Goal: Task Accomplishment & Management: Manage account settings

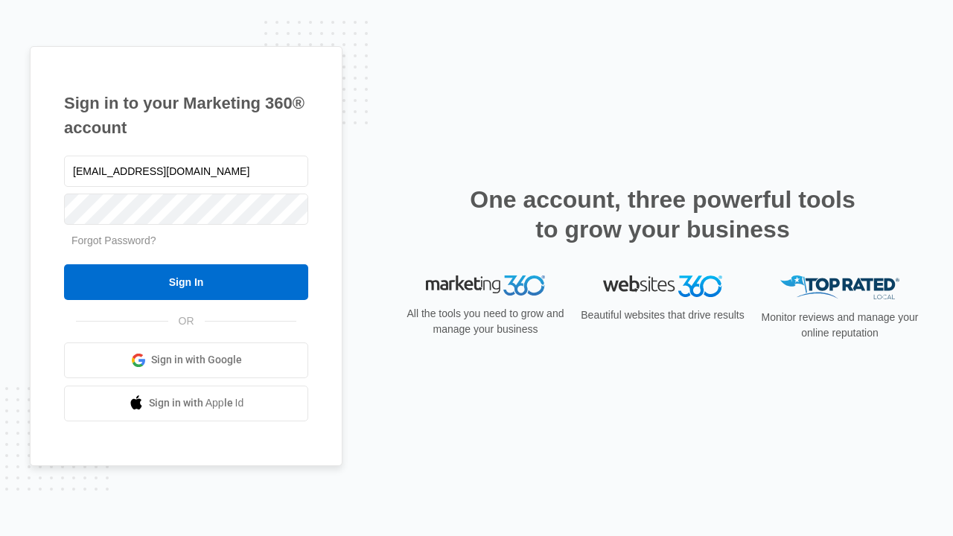
type input "[EMAIL_ADDRESS][DOMAIN_NAME]"
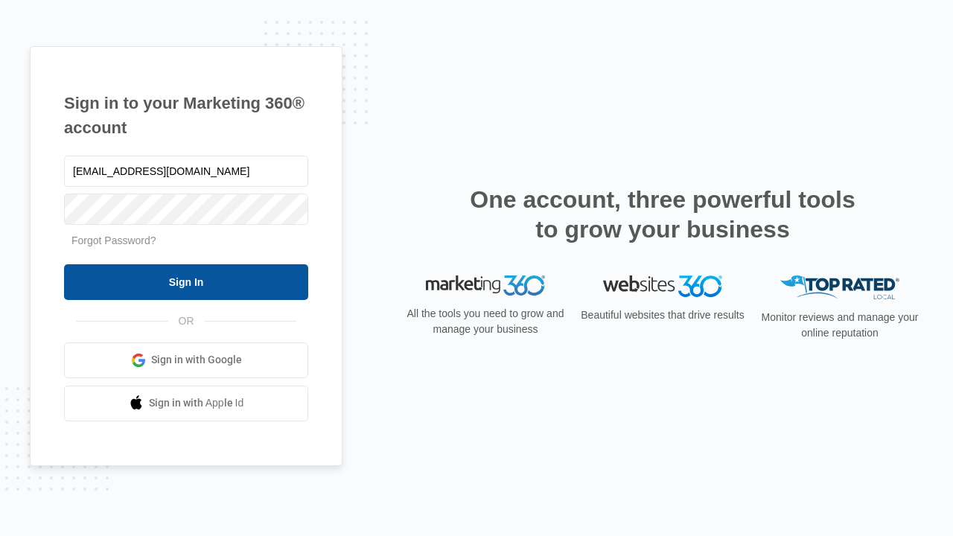
click at [186, 281] on input "Sign In" at bounding box center [186, 282] width 244 height 36
